Goal: Transaction & Acquisition: Download file/media

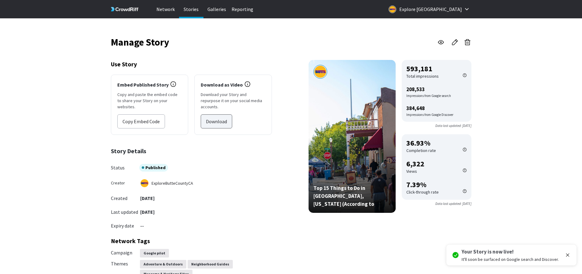
click at [223, 114] on button "Download" at bounding box center [216, 121] width 31 height 14
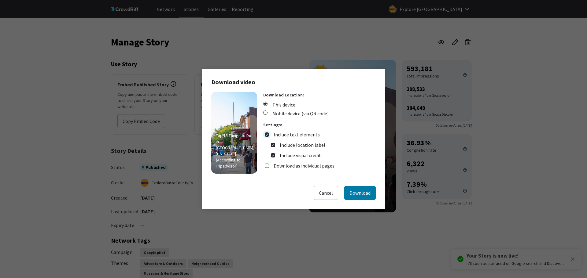
click at [266, 135] on input "Include text elements" at bounding box center [267, 135] width 4 height 4
checkbox input "false"
click at [267, 146] on input "Download as individual pages" at bounding box center [267, 145] width 4 height 4
checkbox input "true"
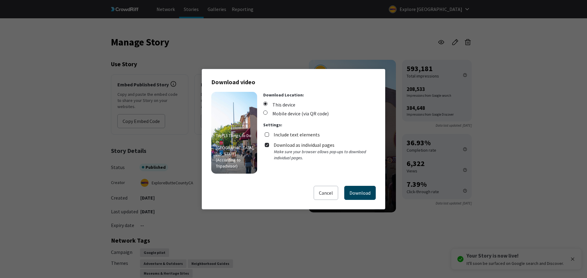
click at [368, 197] on button "Download" at bounding box center [359, 193] width 31 height 14
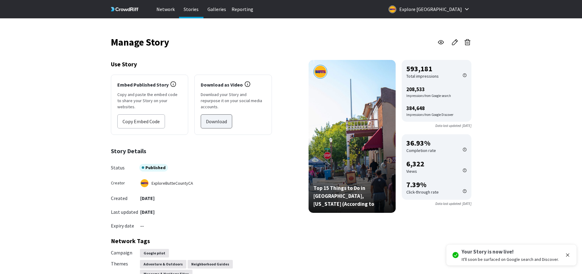
click at [214, 114] on button "Download" at bounding box center [216, 121] width 31 height 14
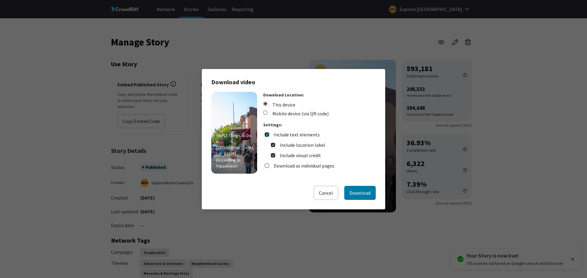
click at [265, 134] on input "Include text elements" at bounding box center [267, 135] width 4 height 4
checkbox input "false"
click at [267, 146] on input "Download as individual pages" at bounding box center [267, 145] width 4 height 4
checkbox input "true"
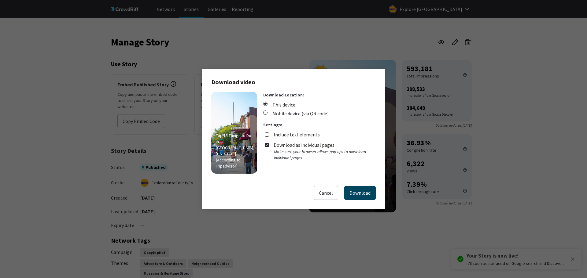
click at [364, 192] on button "Download" at bounding box center [359, 193] width 31 height 14
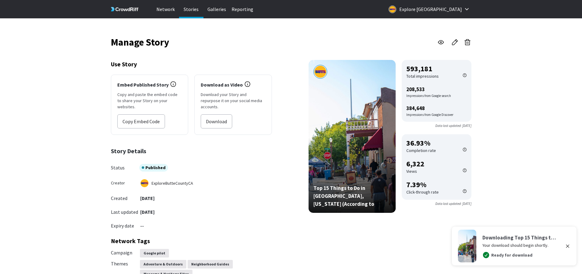
drag, startPoint x: 453, startPoint y: 45, endPoint x: 450, endPoint y: 46, distance: 3.8
click at [453, 45] on icon at bounding box center [454, 42] width 7 height 7
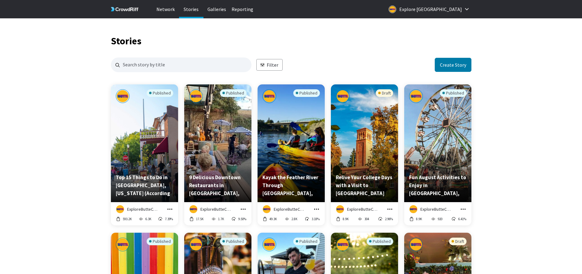
scroll to position [588, 356]
click at [168, 66] on input "Search for stories by name. Press enter to submit." at bounding box center [181, 64] width 141 height 15
type input "greenline"
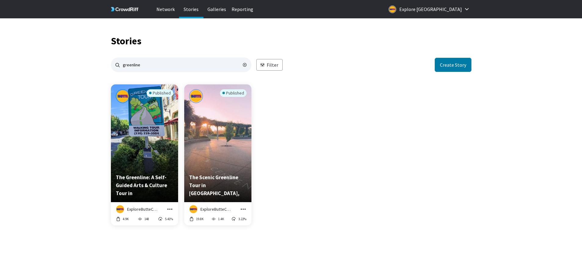
click at [144, 135] on div "Published" at bounding box center [144, 128] width 57 height 79
click at [210, 127] on div "Published" at bounding box center [217, 128] width 57 height 79
click at [245, 208] on icon "grid" at bounding box center [243, 209] width 6 height 6
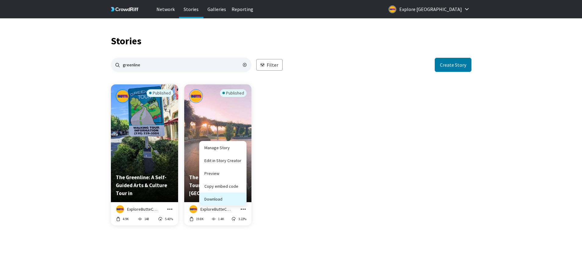
click at [227, 200] on button "Download" at bounding box center [223, 199] width 47 height 13
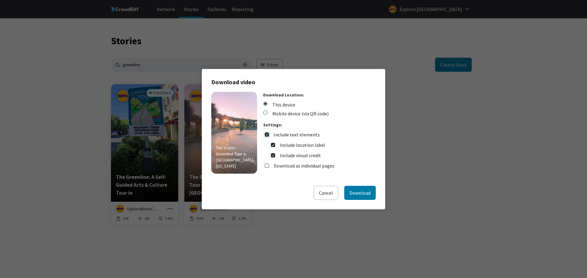
click at [267, 134] on input "Include text elements" at bounding box center [267, 135] width 4 height 4
checkbox input "false"
click at [268, 144] on input "Download as individual pages" at bounding box center [267, 145] width 4 height 4
checkbox input "true"
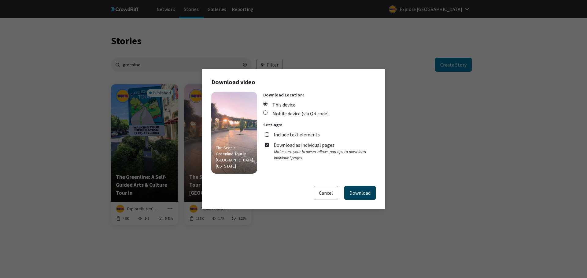
click at [363, 198] on button "Download" at bounding box center [359, 193] width 31 height 14
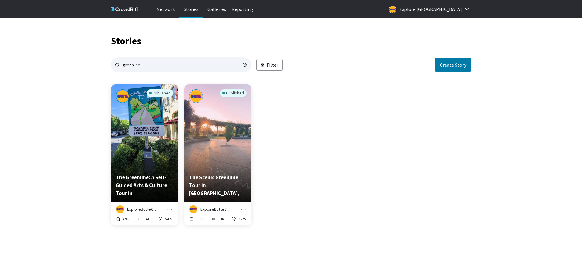
click at [244, 209] on icon "grid" at bounding box center [243, 209] width 6 height 6
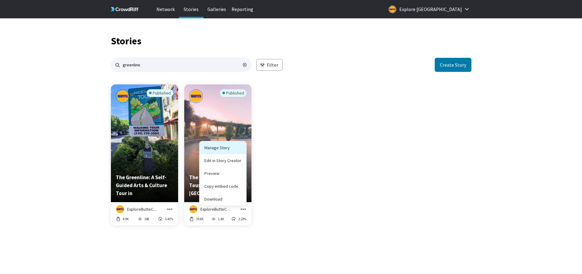
click at [226, 147] on link "Manage Story" at bounding box center [223, 147] width 47 height 13
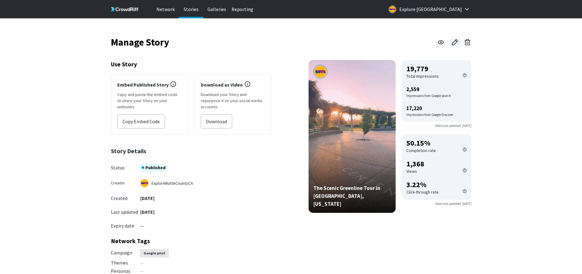
click at [450, 43] on link at bounding box center [455, 42] width 11 height 11
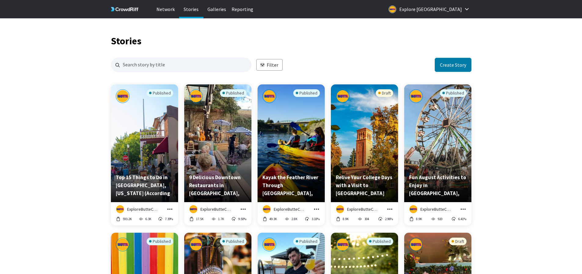
scroll to position [588, 356]
click at [138, 59] on input "Search for stories by name. Press enter to submit." at bounding box center [181, 64] width 141 height 15
type input "museums"
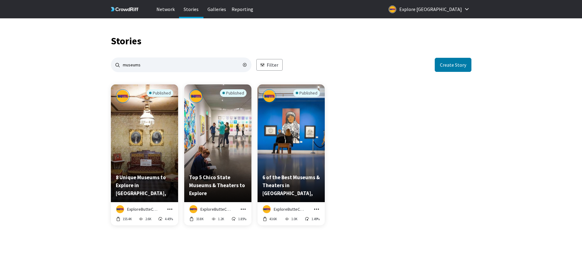
click at [170, 208] on icon "grid" at bounding box center [170, 209] width 6 height 6
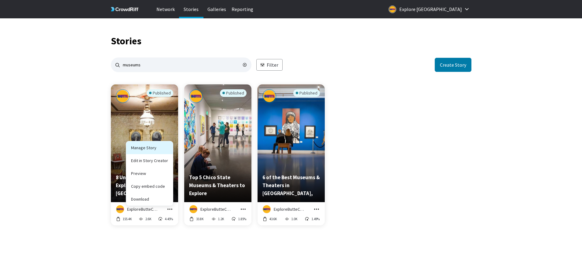
click at [147, 147] on link "Manage Story" at bounding box center [149, 147] width 47 height 13
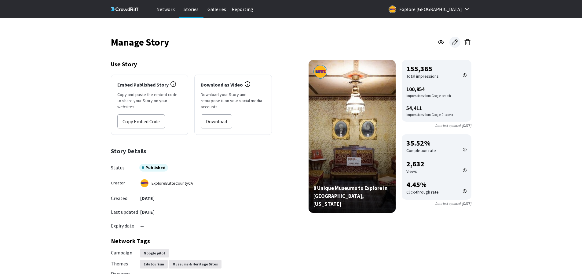
click at [459, 44] on icon at bounding box center [454, 42] width 7 height 7
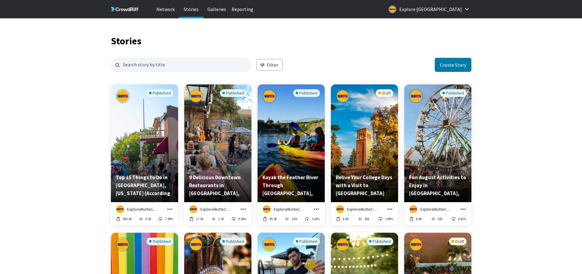
scroll to position [588, 356]
click at [151, 61] on input "Search for stories by name. Press enter to submit." at bounding box center [181, 64] width 141 height 15
type input "public art"
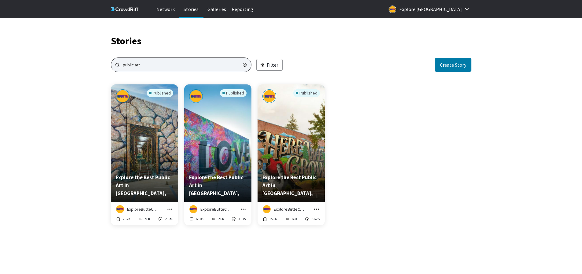
scroll to position [292, 356]
click at [168, 209] on icon "grid" at bounding box center [170, 208] width 5 height 1
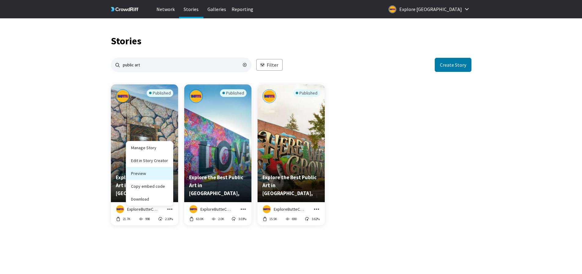
click at [156, 171] on link "Preview" at bounding box center [149, 173] width 47 height 13
click at [162, 201] on button "Download" at bounding box center [149, 199] width 47 height 13
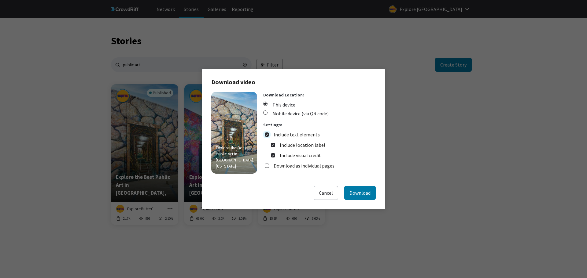
click at [267, 133] on input "Include text elements" at bounding box center [267, 135] width 4 height 4
checkbox input "false"
click at [267, 145] on input "Download as individual pages" at bounding box center [267, 145] width 4 height 4
checkbox input "true"
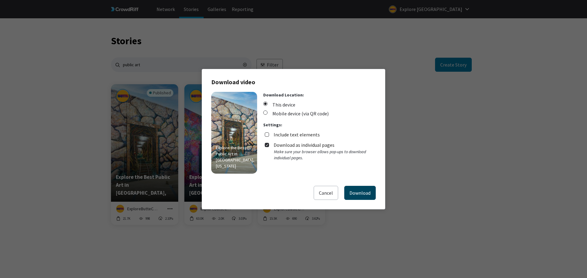
click at [374, 195] on button "Download" at bounding box center [359, 193] width 31 height 14
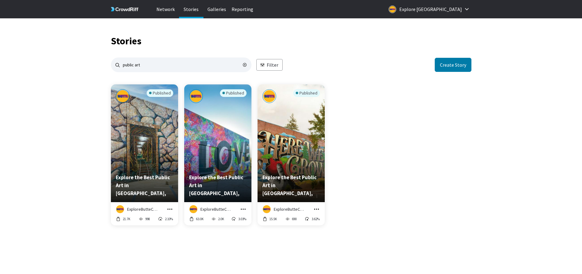
click at [171, 208] on icon "grid" at bounding box center [170, 209] width 6 height 6
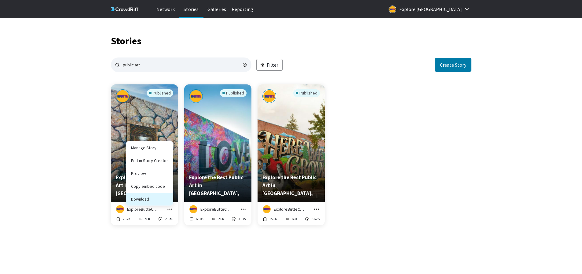
click at [160, 199] on button "Download" at bounding box center [149, 199] width 47 height 13
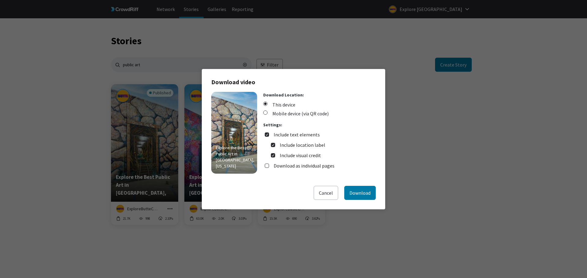
click at [269, 135] on div "Include text elements" at bounding box center [294, 134] width 51 height 7
click at [267, 135] on input "Include text elements" at bounding box center [267, 135] width 4 height 4
checkbox input "false"
click at [268, 142] on div "Download as individual pages" at bounding box center [300, 145] width 70 height 7
click at [270, 145] on div "Download as individual pages" at bounding box center [301, 145] width 65 height 7
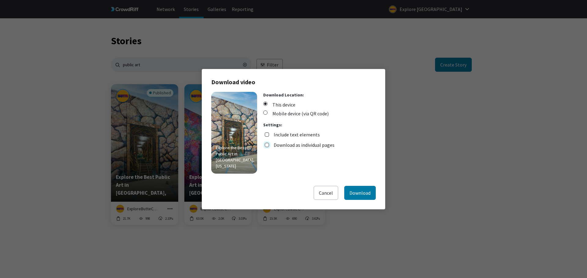
click at [266, 146] on input "Download as individual pages" at bounding box center [267, 145] width 4 height 4
checkbox input "true"
click at [365, 199] on button "Download" at bounding box center [359, 193] width 31 height 14
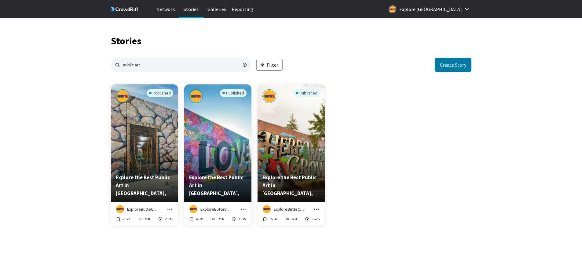
click at [171, 207] on icon "grid" at bounding box center [170, 209] width 6 height 6
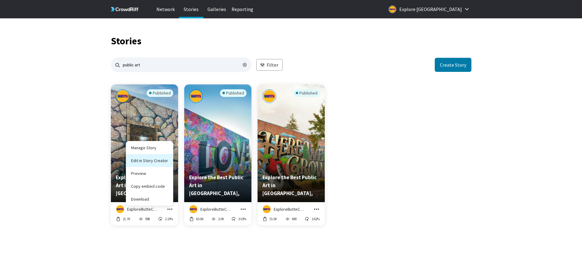
click at [156, 163] on link "Edit in Story Creator" at bounding box center [149, 160] width 47 height 13
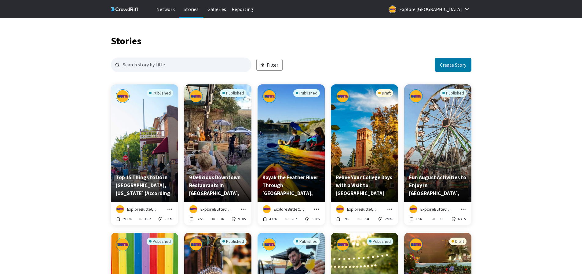
scroll to position [588, 356]
